Goal: Navigation & Orientation: Find specific page/section

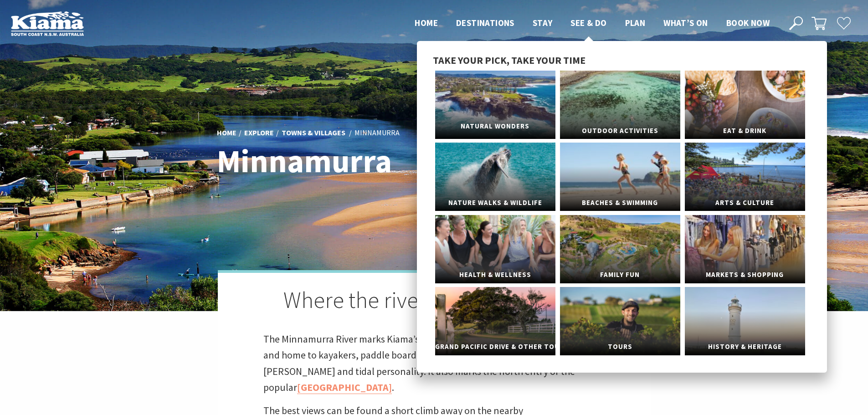
click at [501, 86] on link "Natural Wonders" at bounding box center [495, 105] width 120 height 68
